Goal: Task Accomplishment & Management: Use online tool/utility

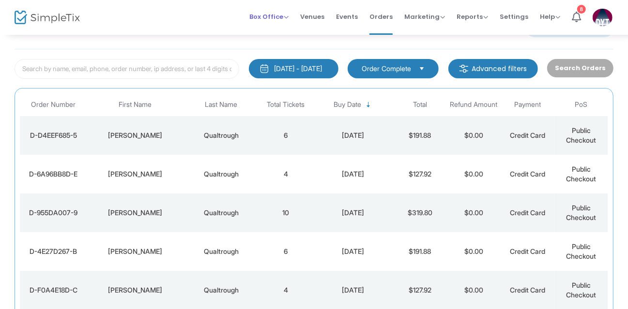
click at [274, 15] on span "Box Office" at bounding box center [268, 16] width 39 height 9
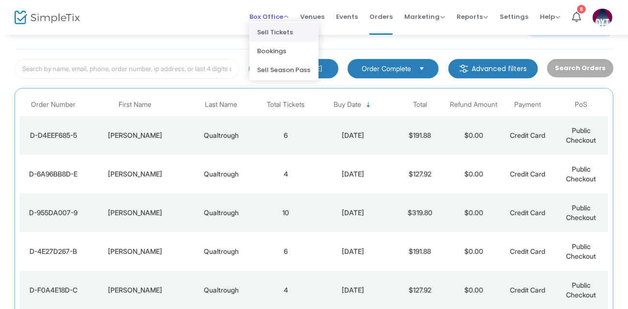
click at [273, 31] on li "Sell Tickets" at bounding box center [283, 32] width 69 height 19
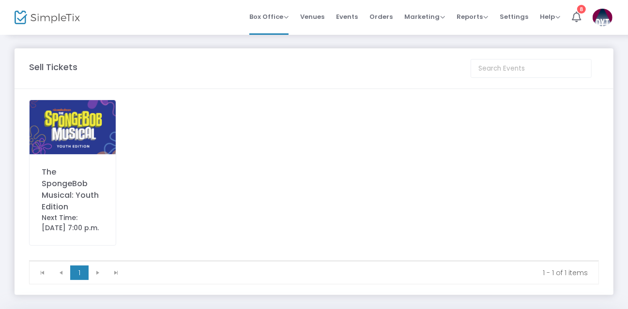
click at [84, 127] on img at bounding box center [73, 127] width 86 height 54
